Goal: Task Accomplishment & Management: Complete application form

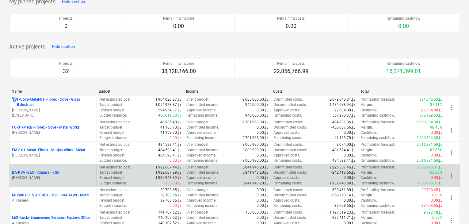
scroll to position [92, 0]
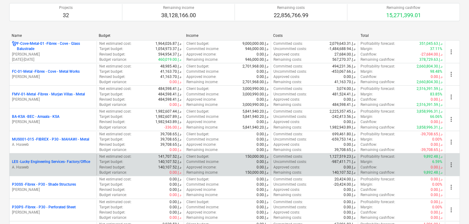
click at [62, 159] on p "LES - Lucky Engineering Services- Factory/Office" at bounding box center [51, 161] width 78 height 5
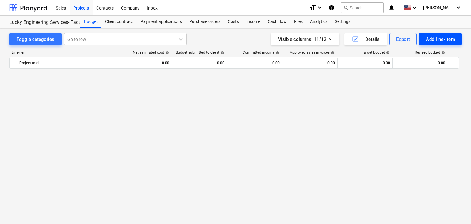
click at [432, 35] on div "Add line-item" at bounding box center [440, 39] width 29 height 8
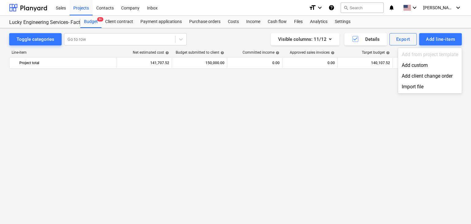
scroll to position [14534, 0]
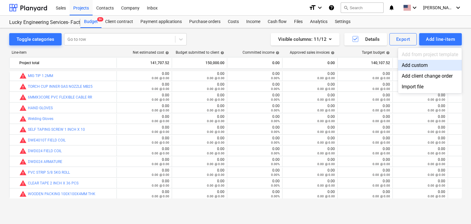
click at [415, 66] on div "Add custom" at bounding box center [430, 65] width 64 height 11
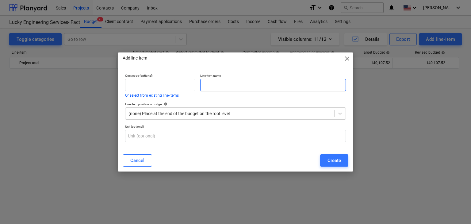
click at [233, 88] on input "text" at bounding box center [273, 85] width 146 height 12
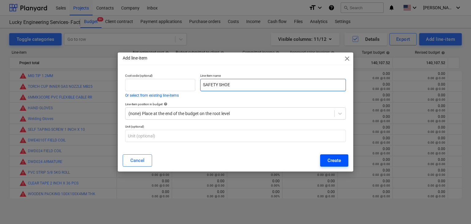
type input "SAFETY SHOE"
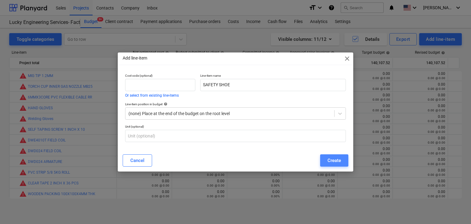
click at [340, 161] on div "Create" at bounding box center [333, 160] width 13 height 8
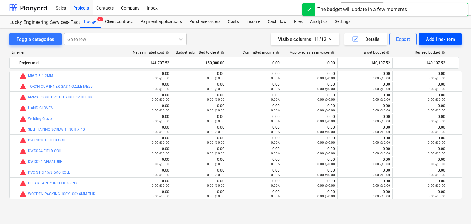
click at [441, 38] on div "Add line-item" at bounding box center [440, 39] width 29 height 8
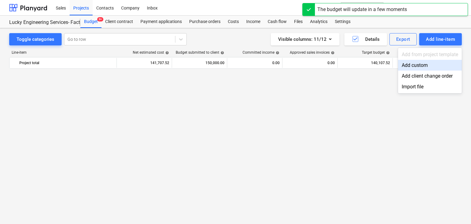
scroll to position [14534, 0]
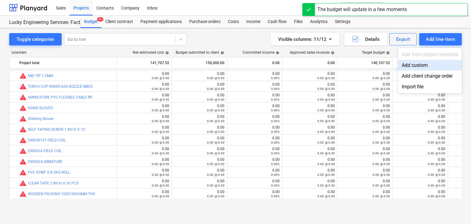
click at [424, 62] on div "Add custom" at bounding box center [430, 65] width 64 height 11
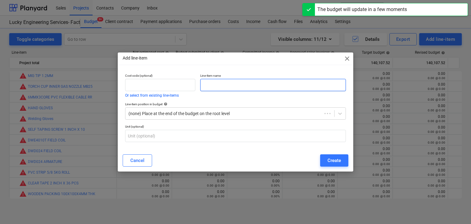
click at [253, 85] on input "text" at bounding box center [273, 85] width 146 height 12
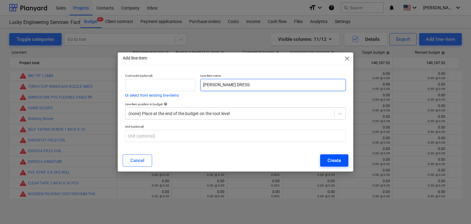
type input "[PERSON_NAME] DRESS"
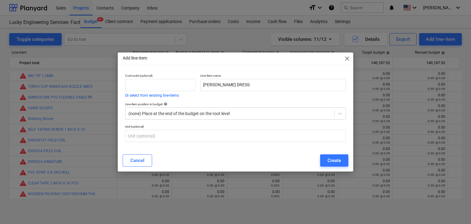
click at [328, 164] on button "Create" at bounding box center [334, 160] width 28 height 12
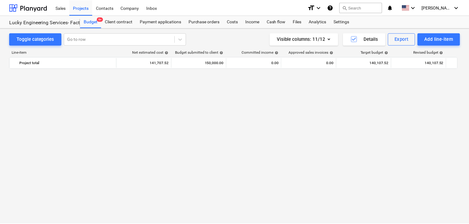
scroll to position [14534, 0]
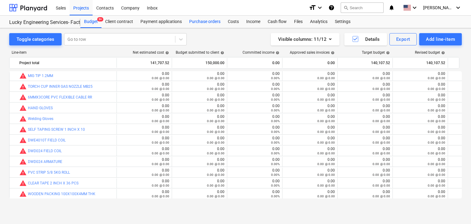
click at [190, 25] on div "Purchase orders" at bounding box center [204, 22] width 39 height 12
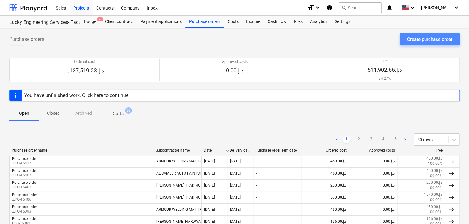
click at [420, 41] on div "Create purchase order" at bounding box center [429, 39] width 45 height 8
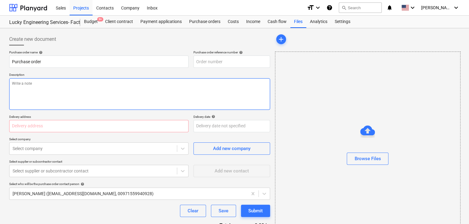
click at [216, 85] on textarea at bounding box center [139, 94] width 261 height 32
type textarea "x"
type input "LES-PO-505"
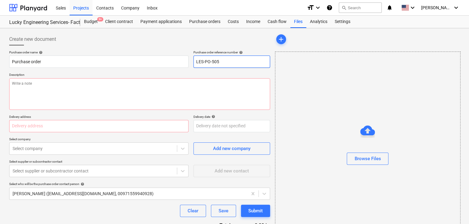
drag, startPoint x: 224, startPoint y: 61, endPoint x: 191, endPoint y: 60, distance: 32.5
click at [191, 60] on div "Purchase order name help Purchase order Purchase order reference number help LE…" at bounding box center [139, 58] width 261 height 17
type textarea "x"
type input "."
type textarea "x"
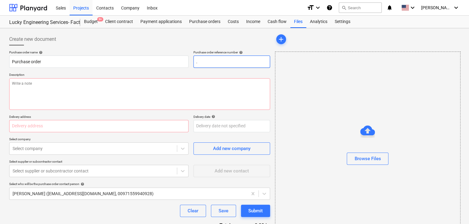
type input ".L"
type textarea "x"
type input ".LP"
type textarea "x"
type input ".LPO"
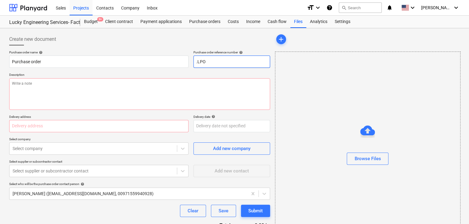
type textarea "x"
type input ".LPO-"
type textarea "x"
type input ".LPO-1"
type textarea "x"
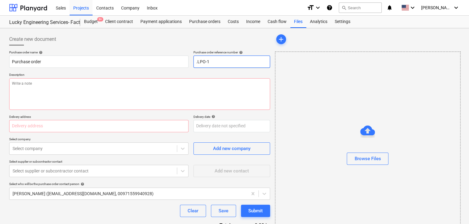
type input ".LPO-15"
type textarea "x"
type input ".LPO-154"
type textarea "x"
type input ".LPO-1542"
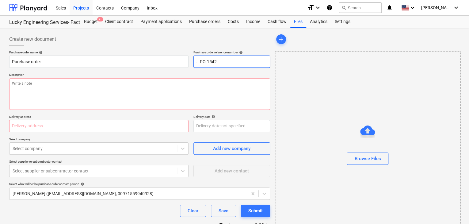
type textarea "x"
type input ".LPO-15421"
type textarea "x"
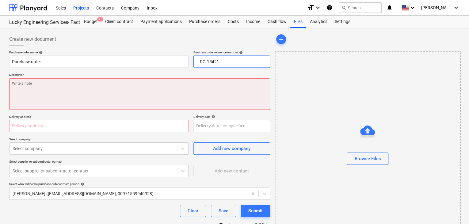
type input ".LPO-15421"
click at [106, 98] on textarea at bounding box center [139, 94] width 261 height 32
type textarea "x"
type textarea "2"
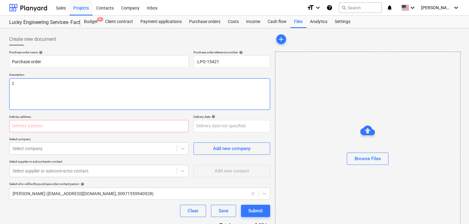
type textarea "x"
type textarea "28"
type textarea "x"
type textarea "28/"
type textarea "x"
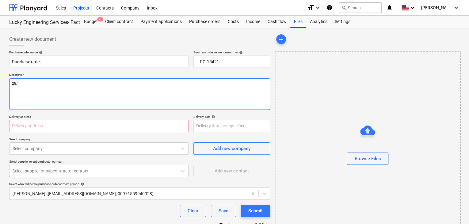
type textarea "28/A"
type textarea "x"
type textarea "28/AU"
type textarea "x"
type textarea "28/AUG"
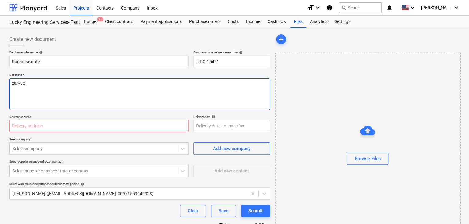
type textarea "x"
type textarea "28/AUG/"
type textarea "x"
type textarea "28/[DATE]"
type textarea "x"
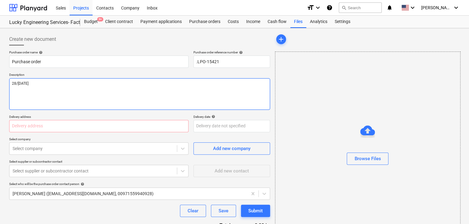
type textarea "[DATE]"
type textarea "x"
type textarea "[DATE]"
type textarea "x"
type textarea "[DATE]"
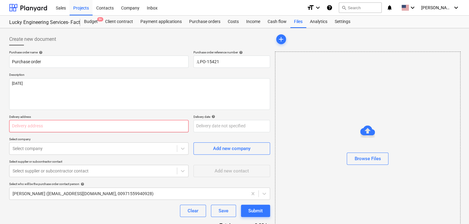
click at [67, 130] on input "text" at bounding box center [98, 126] width 179 height 12
type textarea "x"
type input "L"
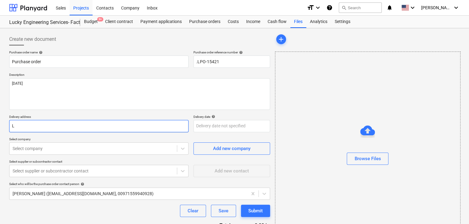
type textarea "x"
type input "LU"
type textarea "x"
type input "LUC"
type textarea "x"
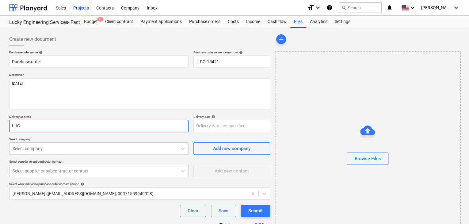
type input "LUCK"
type textarea "x"
type input "LUCKY"
type textarea "x"
type input "LUCKY"
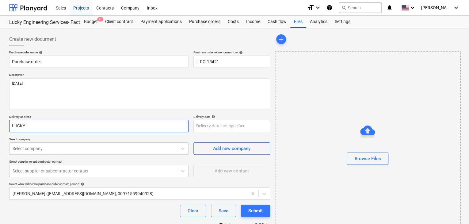
type textarea "x"
type input "LUCKY E"
type textarea "x"
type input "LUCKY EN"
type textarea "x"
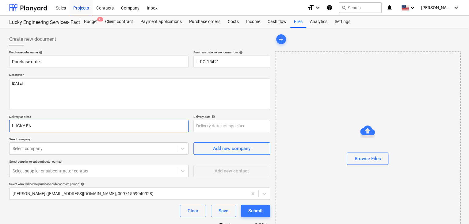
type input "LUCKY ENG"
type textarea "x"
type input "LUCKY ENGI"
type textarea "x"
type input "LUCKY ENGIN"
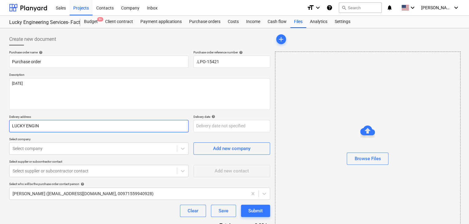
type textarea "x"
type input "LUCKY ENGINE"
type textarea "x"
type input "LUCKY ENGINEE"
type textarea "x"
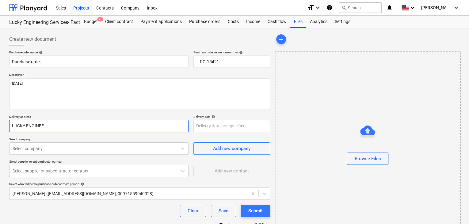
type input "LUCKY ENGINEER"
type textarea "x"
type input "LUCKY ENGINEERI"
type textarea "x"
type input "LUCKY ENGINEERIN"
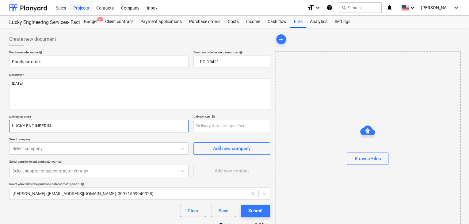
type textarea "x"
type input "LUCKY ENGINEERING"
type textarea "x"
type input "LUCKY ENGINEERING"
type textarea "x"
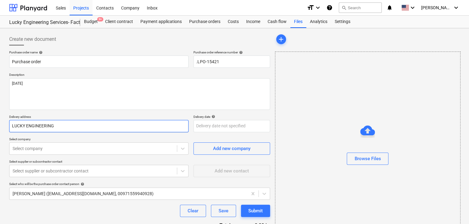
type input "LUCKY ENGINEERING S"
type textarea "x"
type input "LUCKY ENGINEERING SE"
type textarea "x"
type input "LUCKY ENGINEERING SER"
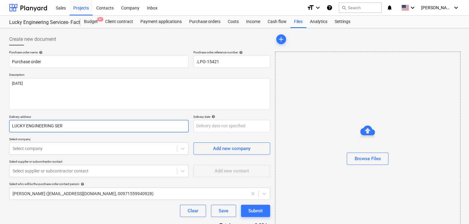
type textarea "x"
type input "LUCKY ENGINEERING SERV"
type textarea "x"
type input "LUCKY ENGINEERING SERVI"
type textarea "x"
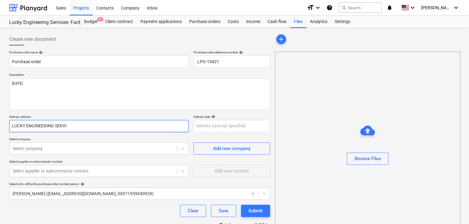
type input "LUCKY ENGINEERING SERVIC"
type textarea "x"
type input "LUCKY ENGINEERING SERVICE"
type textarea "x"
type input "LUCKY ENGINEERING SERVICES"
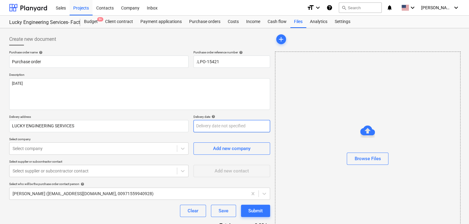
click at [205, 129] on body "Sales Projects Contacts Company Inbox format_size keyboard_arrow_down help sear…" at bounding box center [234, 112] width 469 height 224
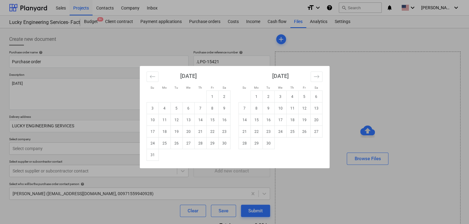
click at [157, 154] on td "31" at bounding box center [152, 155] width 12 height 12
type textarea "x"
type input "[DATE]"
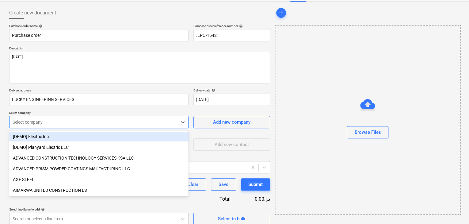
click at [113, 147] on body "Sales Projects Contacts Company Inbox format_size keyboard_arrow_down help sear…" at bounding box center [234, 86] width 469 height 224
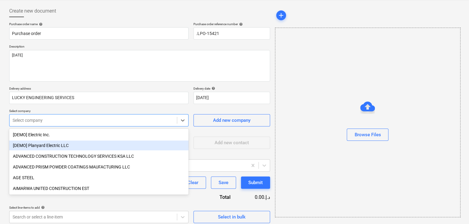
scroll to position [28, 0]
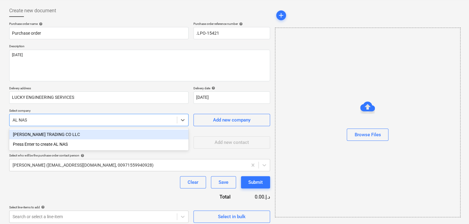
type input "[PERSON_NAME]"
click at [110, 132] on div "[PERSON_NAME] TRADING CO LLC" at bounding box center [98, 134] width 179 height 10
type textarea "x"
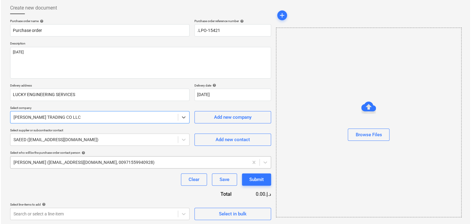
scroll to position [32, 0]
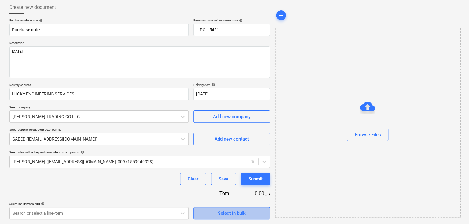
click at [209, 210] on span "Select in bulk" at bounding box center [231, 213] width 61 height 8
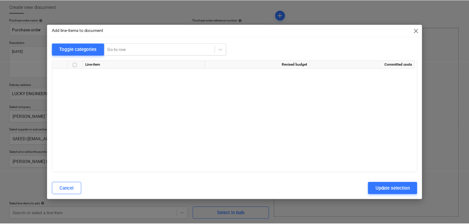
scroll to position [12292, 0]
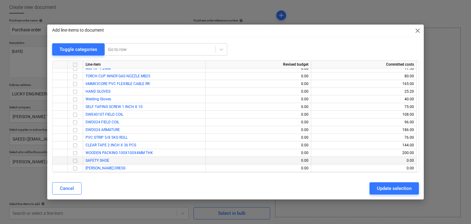
click at [75, 161] on input "checkbox" at bounding box center [74, 160] width 7 height 7
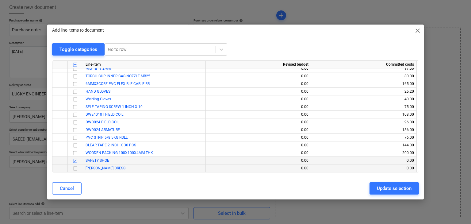
click at [76, 169] on input "checkbox" at bounding box center [74, 168] width 7 height 7
drag, startPoint x: 379, startPoint y: 187, endPoint x: 143, endPoint y: 175, distance: 236.0
click at [378, 187] on div "Update selection" at bounding box center [394, 188] width 35 height 8
type textarea "x"
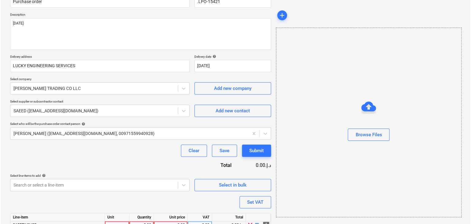
scroll to position [93, 0]
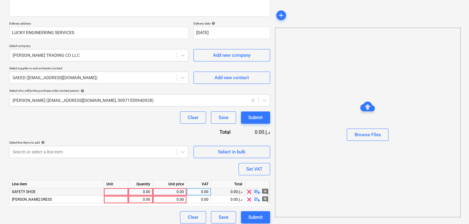
click at [110, 190] on div at bounding box center [116, 192] width 25 height 8
type input "NOS"
type textarea "x"
type input "NOS"
type textarea "x"
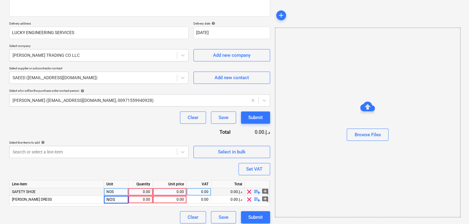
click at [144, 190] on div "0.00" at bounding box center [140, 192] width 19 height 8
type input "3"
type textarea "x"
click at [175, 190] on div "0.00" at bounding box center [169, 192] width 28 height 8
type input "35"
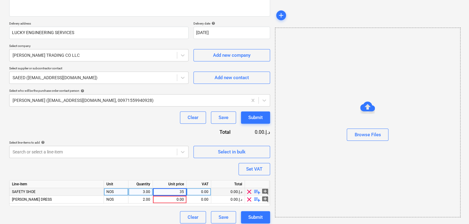
type textarea "x"
type input "30"
type textarea "x"
drag, startPoint x: 334, startPoint y: 174, endPoint x: 310, endPoint y: 175, distance: 24.2
click at [332, 175] on div "Browse Files" at bounding box center [367, 122] width 185 height 189
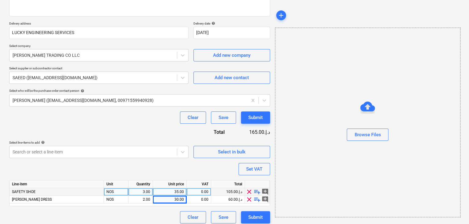
click at [239, 175] on div "Purchase order name help Purchase order Purchase order reference number help .L…" at bounding box center [139, 90] width 261 height 266
click at [249, 167] on div "Set VAT" at bounding box center [254, 169] width 16 height 8
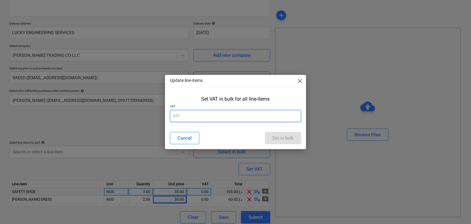
click at [230, 120] on input "text" at bounding box center [235, 116] width 131 height 12
type input "5"
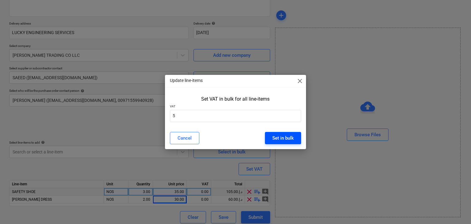
click at [286, 139] on div "Set in bulk" at bounding box center [282, 138] width 21 height 8
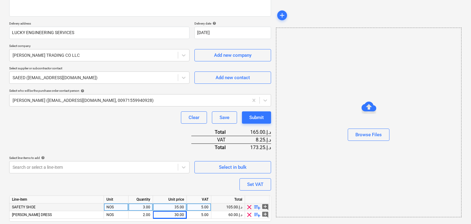
scroll to position [112, 0]
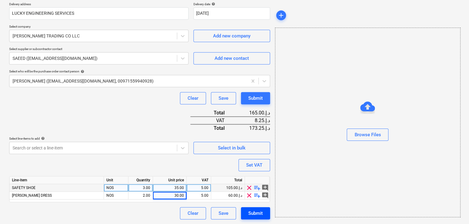
click at [257, 210] on div "Submit" at bounding box center [255, 213] width 14 height 8
type textarea "x"
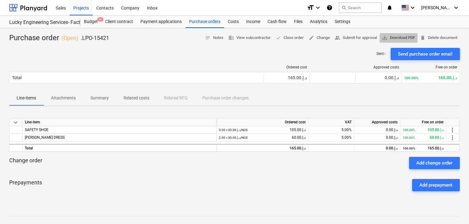
click at [397, 38] on span "save_alt Download PDF" at bounding box center [398, 37] width 33 height 7
click at [379, 33] on button "save_alt Download PDF" at bounding box center [398, 37] width 38 height 9
